Goal: Navigation & Orientation: Find specific page/section

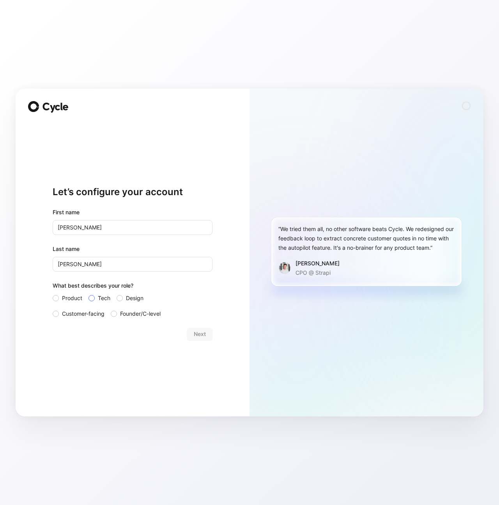
click at [101, 298] on span "Tech" at bounding box center [104, 297] width 12 height 9
click at [89, 293] on input "Tech" at bounding box center [89, 293] width 0 height 0
click at [197, 335] on span "Next" at bounding box center [200, 333] width 12 height 9
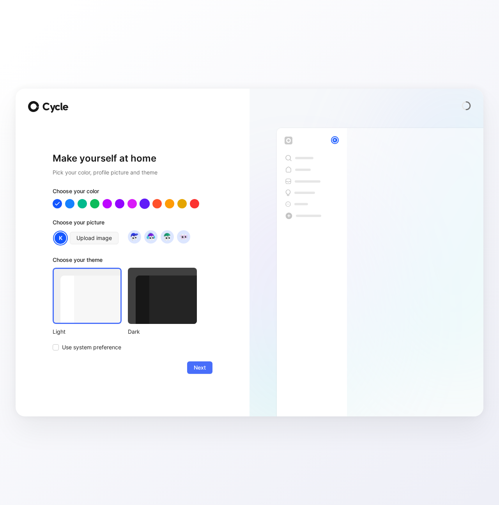
click at [143, 207] on div at bounding box center [145, 204] width 10 height 10
click at [122, 205] on div at bounding box center [120, 204] width 10 height 10
click at [144, 204] on div at bounding box center [145, 204] width 10 height 10
click at [170, 239] on img at bounding box center [167, 236] width 11 height 11
click at [199, 365] on span "Next" at bounding box center [200, 367] width 12 height 9
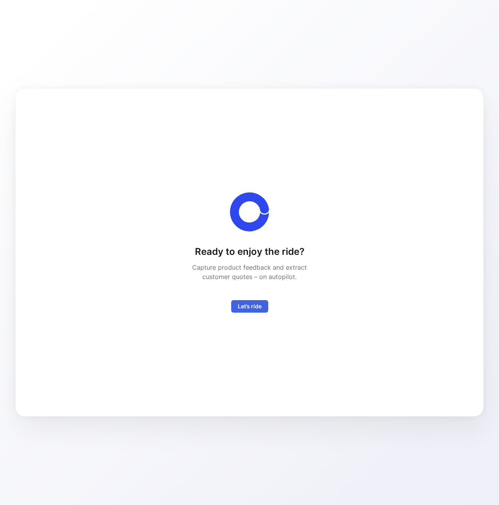
click at [243, 302] on span "Let’s ride" at bounding box center [250, 305] width 24 height 9
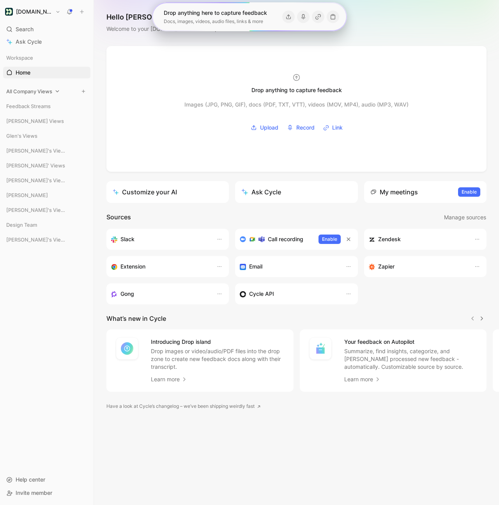
click at [55, 90] on icon at bounding box center [57, 91] width 5 height 5
click at [57, 92] on icon at bounding box center [58, 91] width 4 height 2
click at [42, 91] on span "All Company Views" at bounding box center [29, 91] width 46 height 8
click at [39, 91] on span "All Company Views" at bounding box center [29, 91] width 46 height 8
click at [70, 91] on div "All Company Views" at bounding box center [46, 91] width 87 height 12
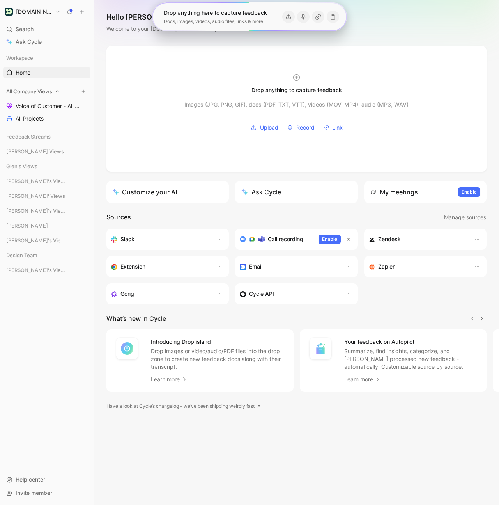
click at [65, 92] on div "All Company Views" at bounding box center [46, 91] width 87 height 12
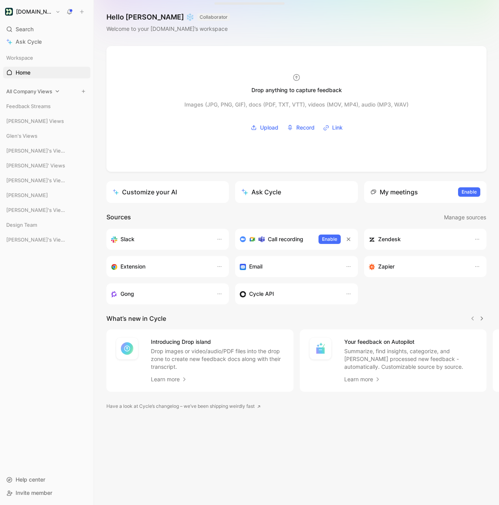
click at [20, 95] on span "All Company Views" at bounding box center [29, 91] width 46 height 8
click at [32, 117] on span "All Projects" at bounding box center [30, 119] width 28 height 8
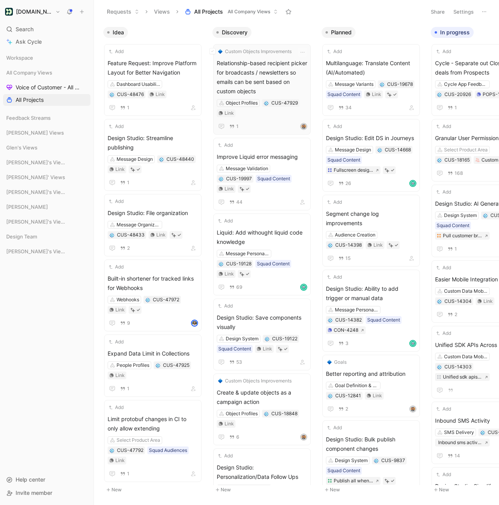
click at [273, 72] on span "Relationship-based recipient picker for broadcasts / newsletters so emails can …" at bounding box center [262, 77] width 90 height 37
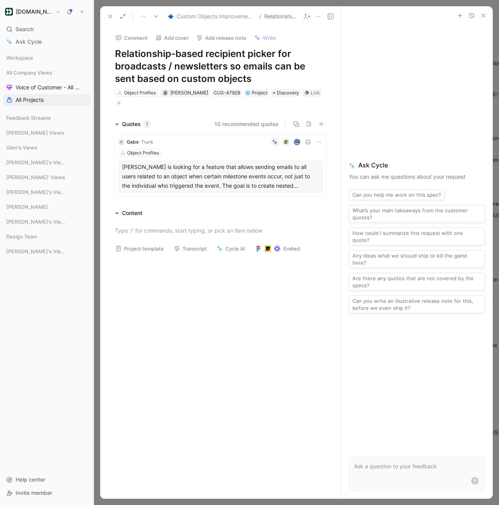
click at [98, 170] on div at bounding box center [296, 252] width 405 height 505
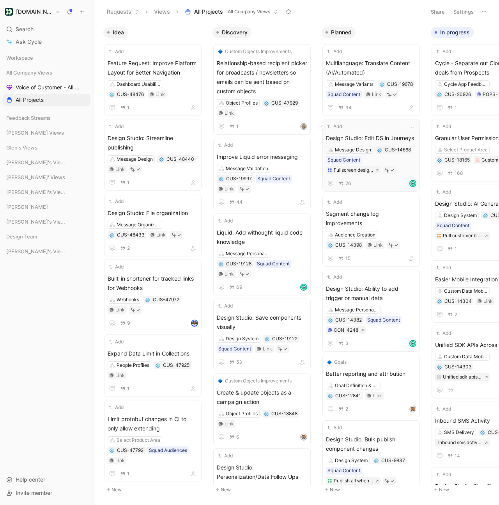
click at [358, 126] on div "Add" at bounding box center [366, 126] width 80 height 8
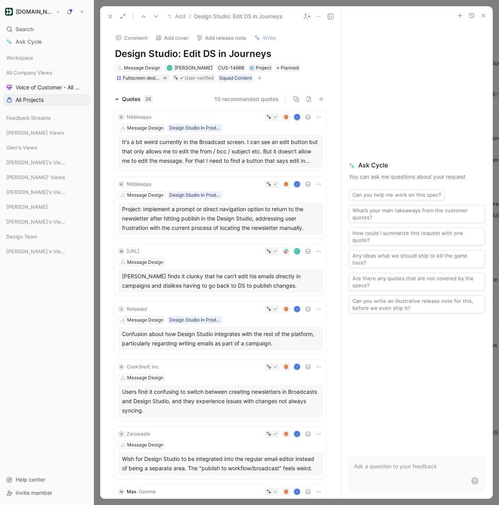
click at [485, 14] on icon "button" at bounding box center [483, 15] width 6 height 6
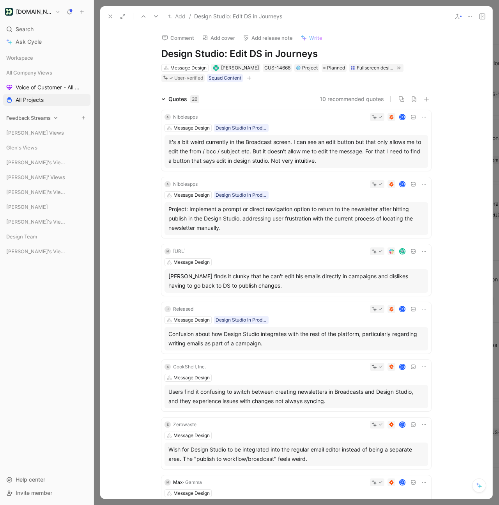
click at [39, 116] on span "Feedback Streams" at bounding box center [28, 118] width 44 height 8
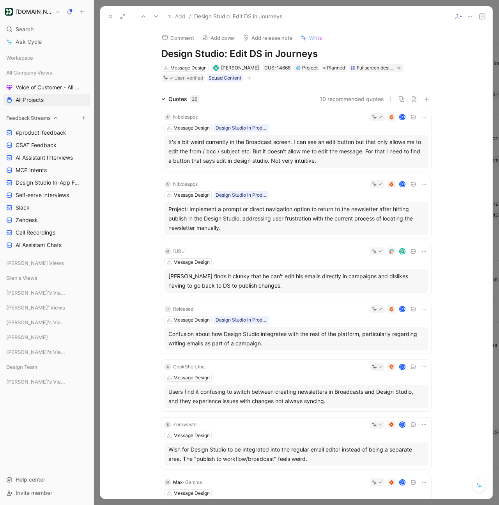
click at [43, 117] on span "Feedback Streams" at bounding box center [28, 118] width 44 height 8
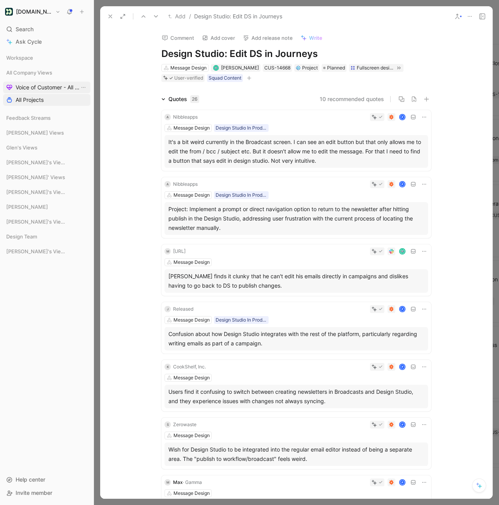
click at [44, 89] on span "Voice of Customer - All Areas" at bounding box center [48, 87] width 64 height 8
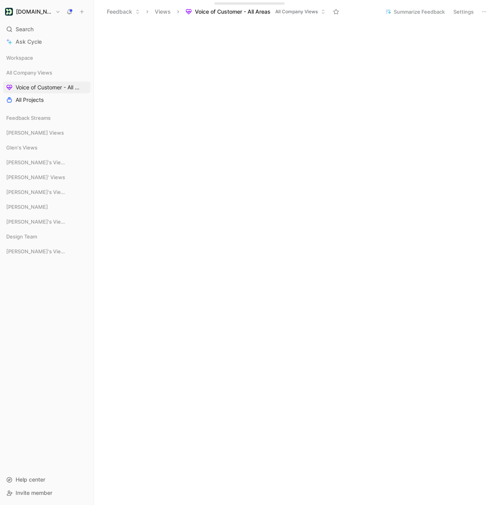
scroll to position [193, 0]
